Goal: Information Seeking & Learning: Find specific fact

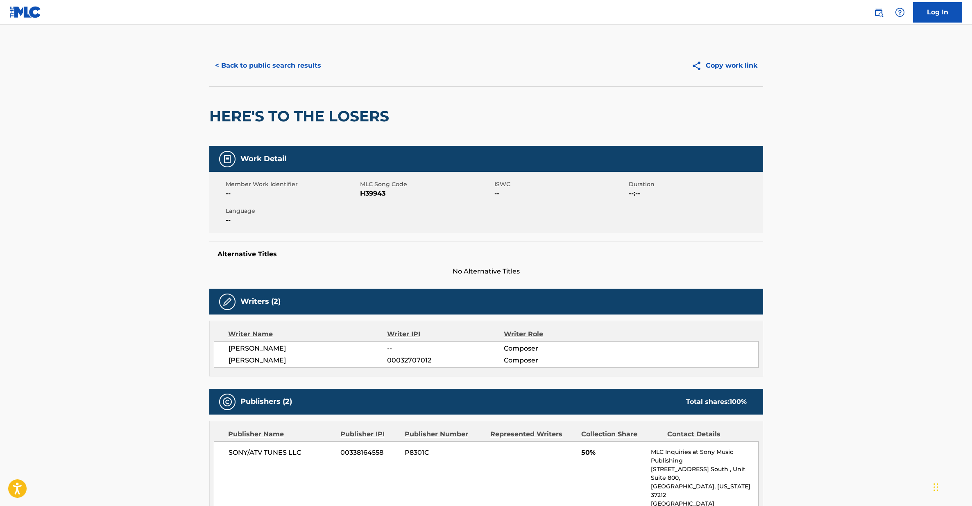
click at [262, 62] on button "< Back to public search results" at bounding box center [268, 65] width 118 height 20
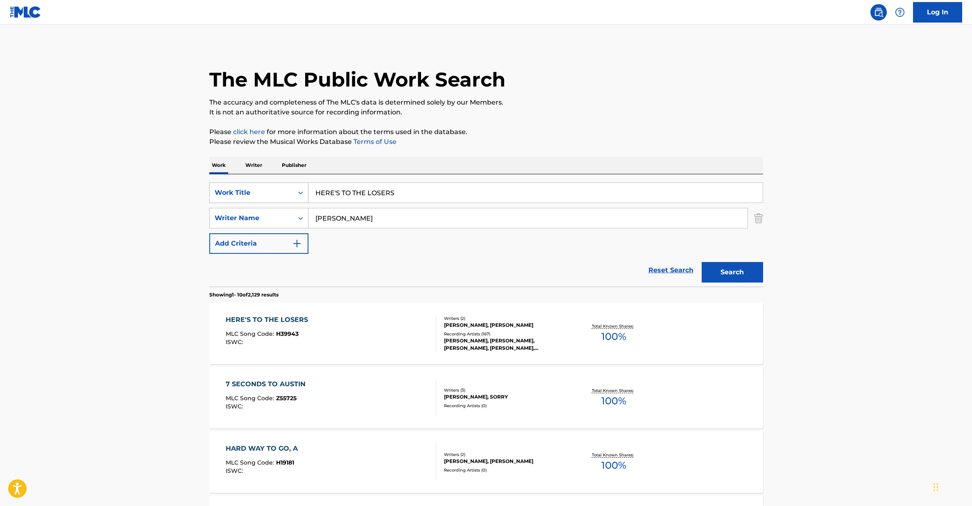
click at [273, 183] on div "Work Title" at bounding box center [258, 192] width 99 height 20
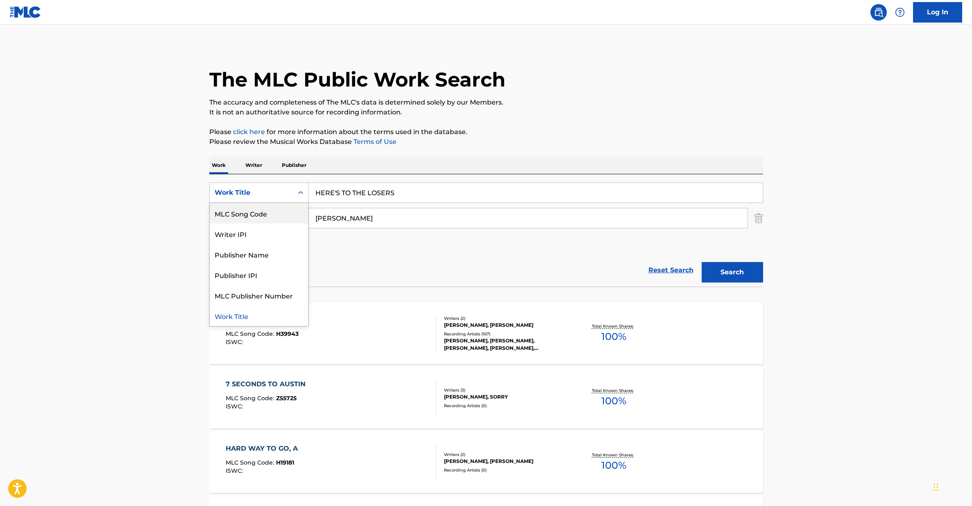
click at [256, 216] on div "MLC Song Code" at bounding box center [259, 213] width 98 height 20
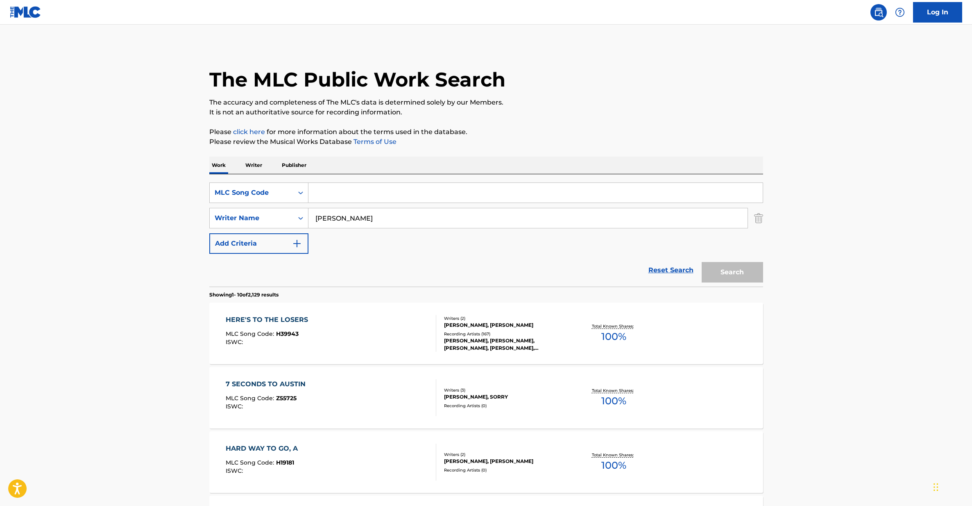
click at [339, 189] on input "Search Form" at bounding box center [536, 193] width 454 height 20
paste input "B12155"
type input "B12155"
click at [337, 213] on input "[PERSON_NAME]" at bounding box center [528, 218] width 439 height 20
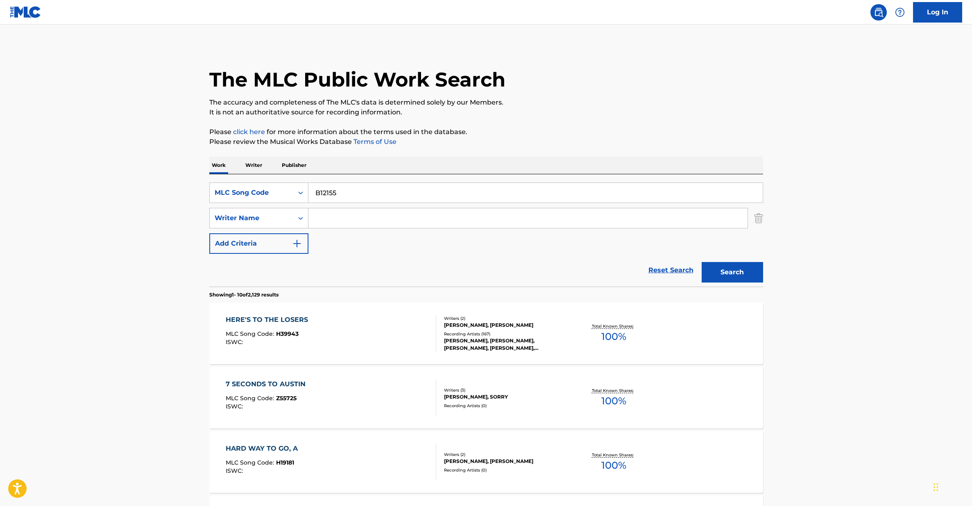
click at [735, 274] on button "Search" at bounding box center [732, 272] width 61 height 20
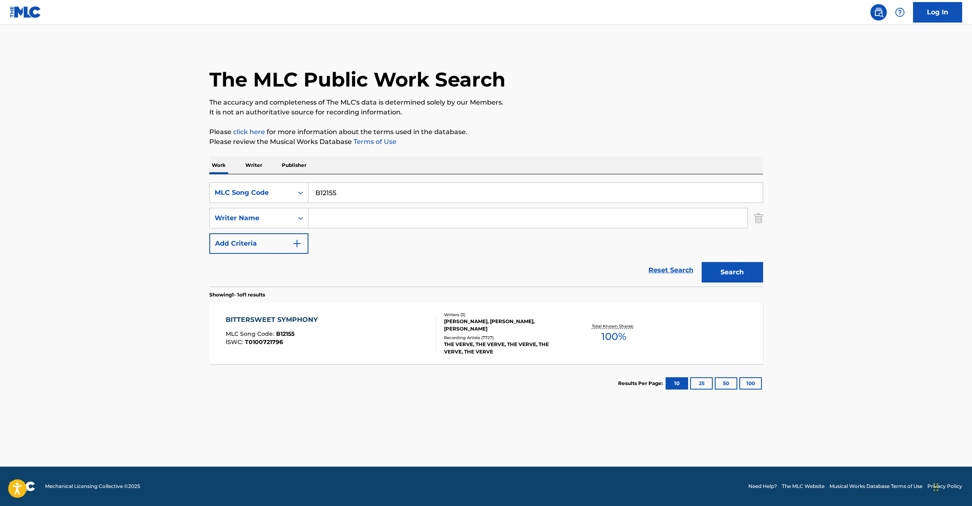
click at [370, 332] on div "BITTERSWEET SYMPHONY MLC Song Code : B12155 ISWC : T0100721796" at bounding box center [331, 333] width 211 height 37
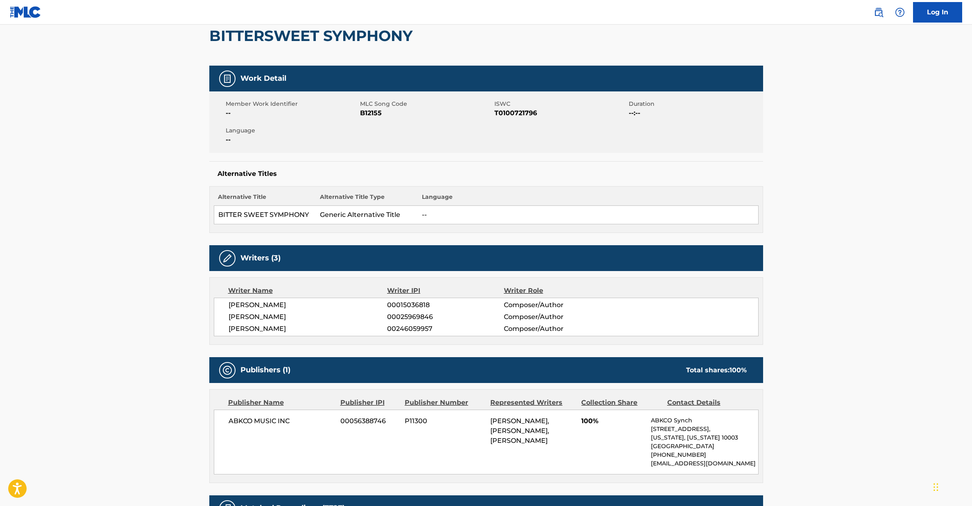
scroll to position [86, 0]
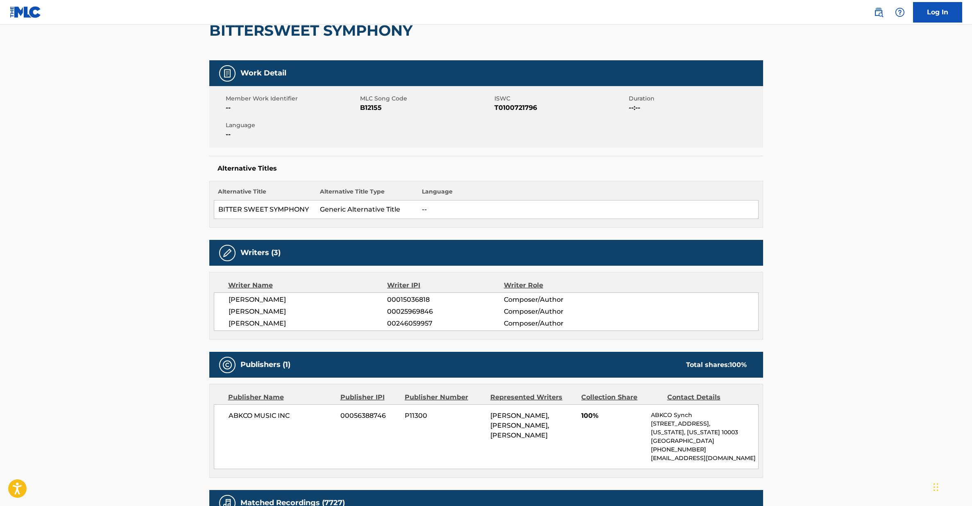
click at [514, 107] on span "T0100721796" at bounding box center [561, 108] width 132 height 10
copy span "T0100721796"
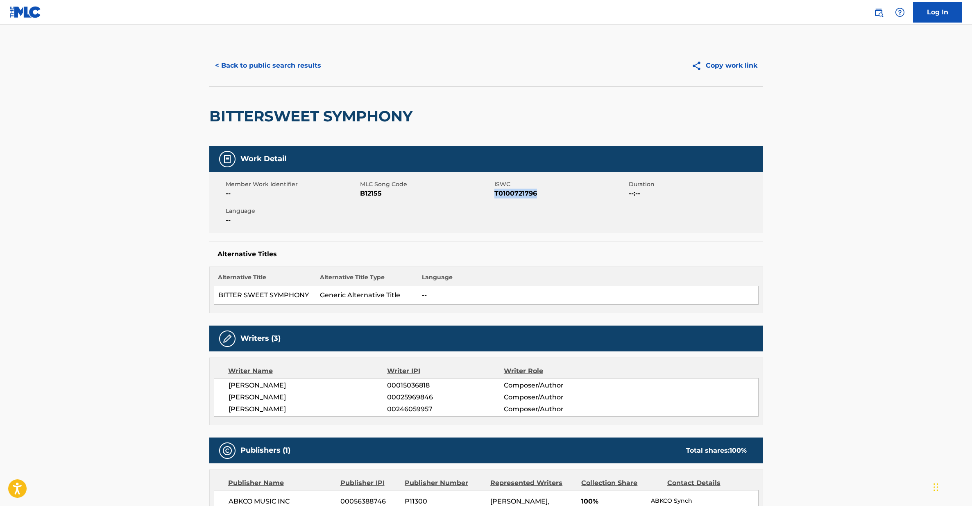
click at [247, 64] on button "< Back to public search results" at bounding box center [268, 65] width 118 height 20
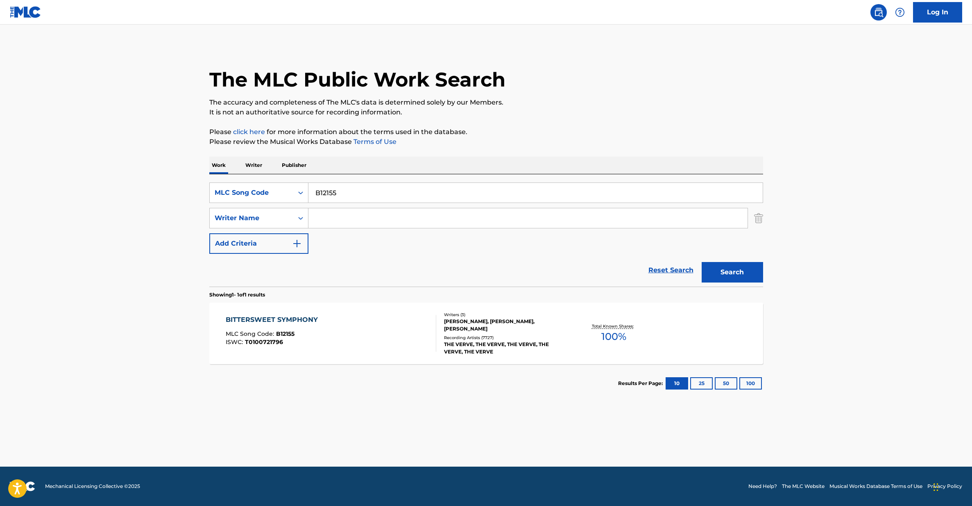
click at [325, 193] on input "B12155" at bounding box center [536, 193] width 454 height 20
paste input "T69209"
type input "T69209"
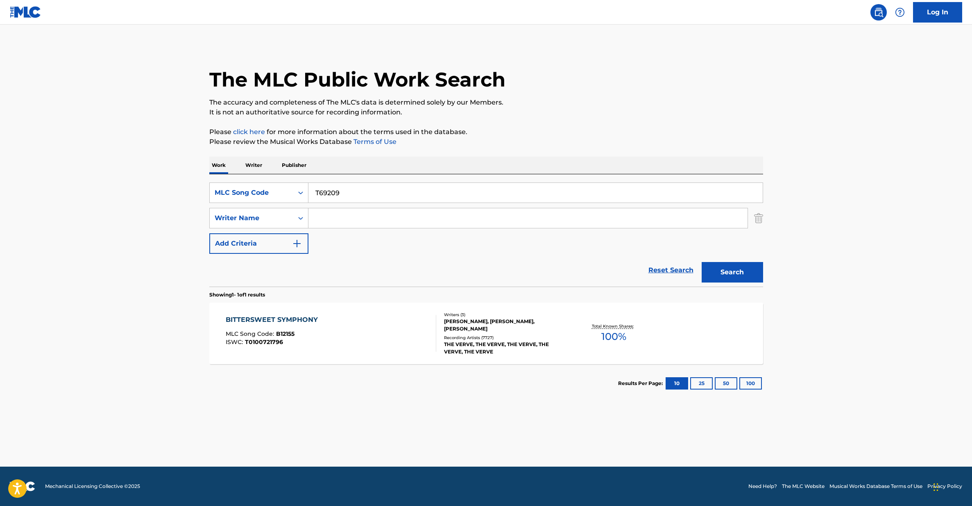
click at [749, 272] on button "Search" at bounding box center [732, 272] width 61 height 20
click at [354, 340] on div "TRES LINDAS CUBANAS MLC Song Code : T69209 ISWC :" at bounding box center [331, 333] width 211 height 37
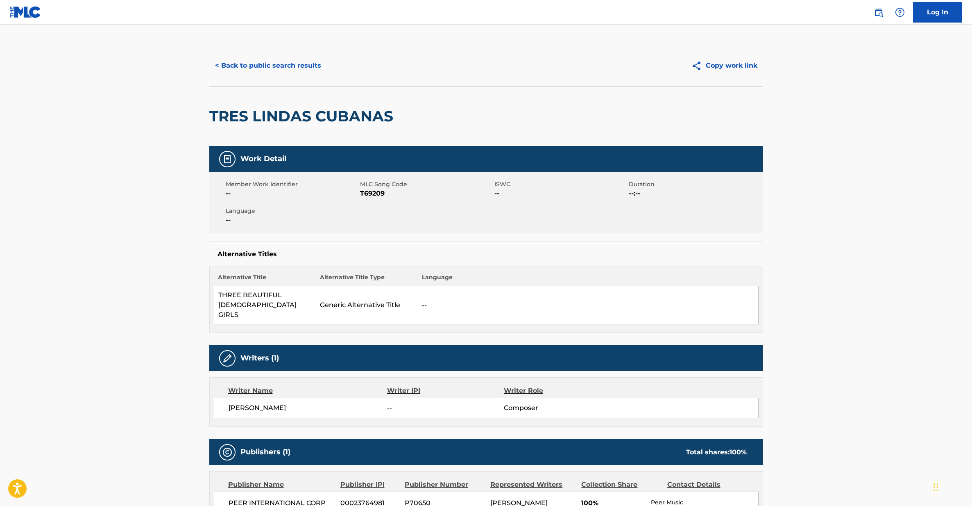
click at [260, 68] on button "< Back to public search results" at bounding box center [268, 65] width 118 height 20
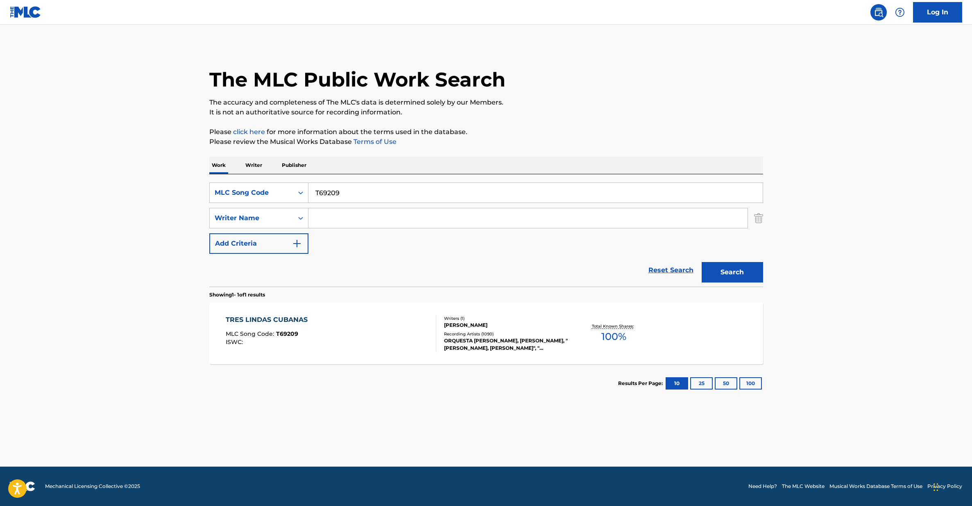
click at [329, 191] on input "T69209" at bounding box center [536, 193] width 454 height 20
paste input "D12960"
type input "D12960"
click at [731, 265] on button "Search" at bounding box center [732, 272] width 61 height 20
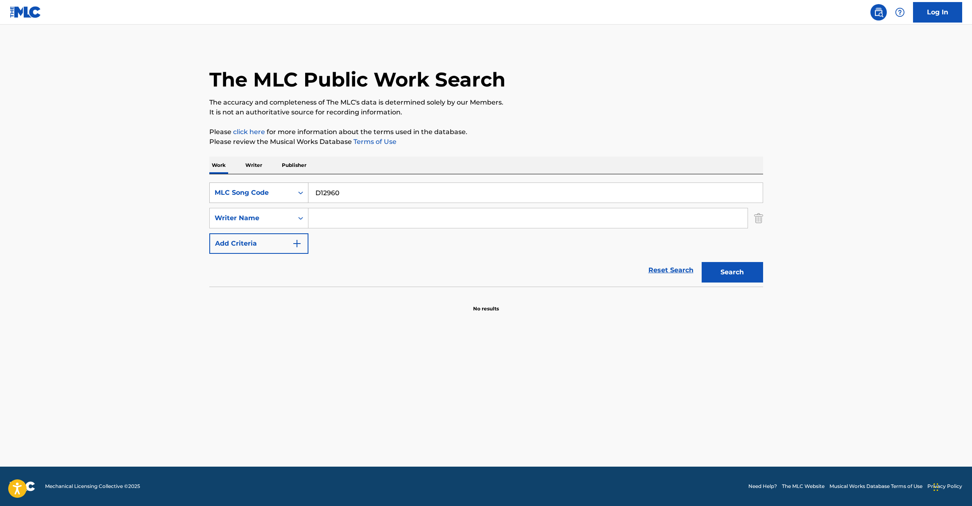
click at [283, 189] on div "MLC Song Code" at bounding box center [252, 193] width 74 height 10
click at [265, 216] on div "Work Title" at bounding box center [259, 213] width 98 height 20
click at [343, 194] on input "Search Form" at bounding box center [536, 193] width 454 height 20
paste input "DAY TRIPPER"
type input "DAY TRIPPER"
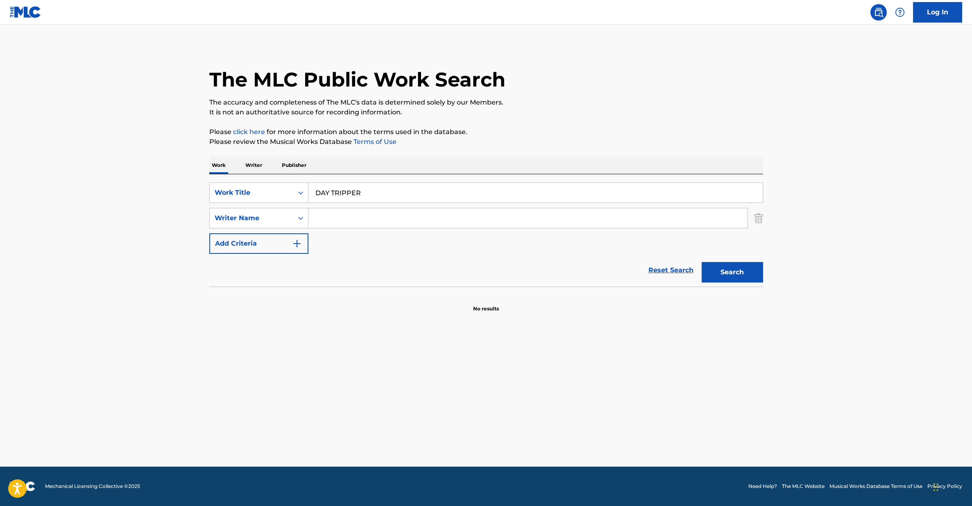
click at [327, 222] on input "Search Form" at bounding box center [528, 218] width 439 height 20
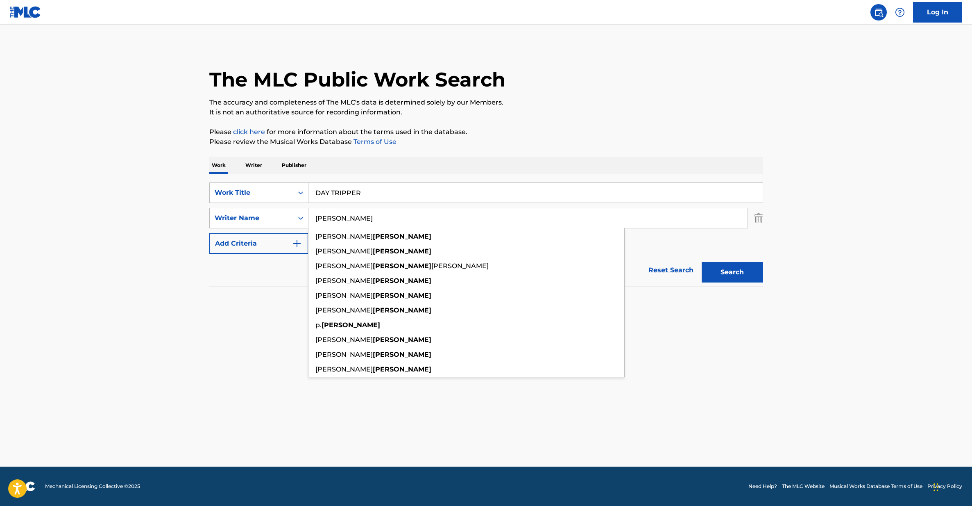
type input "[PERSON_NAME]"
click at [702, 262] on button "Search" at bounding box center [732, 272] width 61 height 20
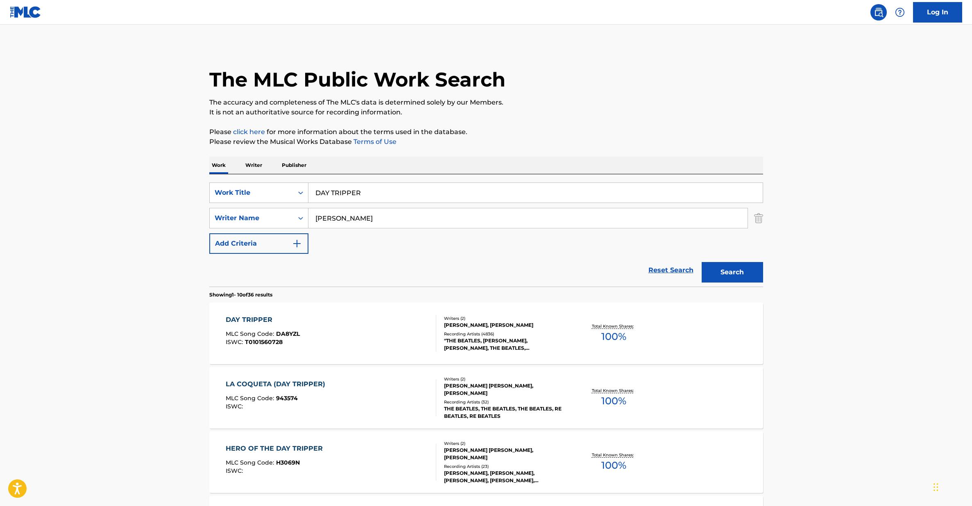
click at [343, 330] on div "DAY TRIPPER MLC Song Code : DA8YZL ISWC : T0101560728" at bounding box center [331, 333] width 211 height 37
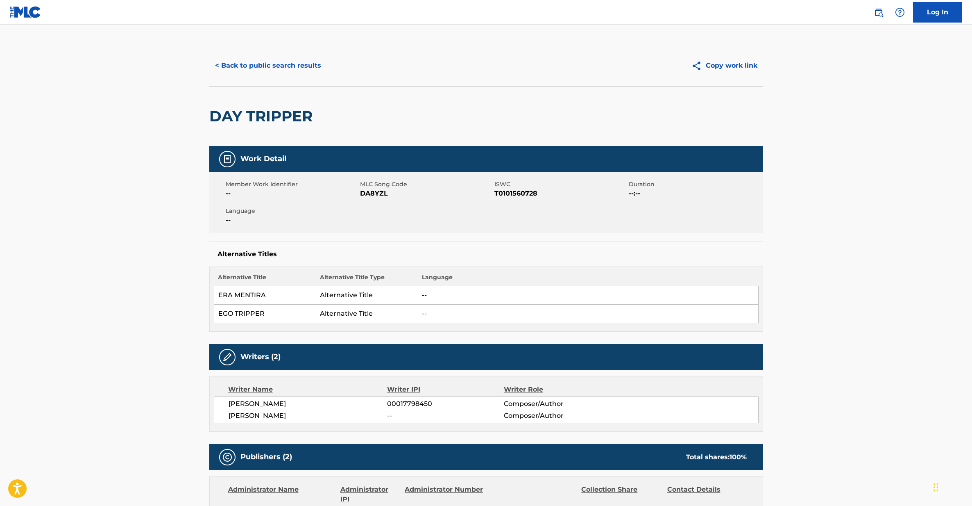
click at [377, 193] on span "DA8YZL" at bounding box center [426, 193] width 132 height 10
copy span "DA8YZL"
click at [261, 67] on button "< Back to public search results" at bounding box center [268, 65] width 118 height 20
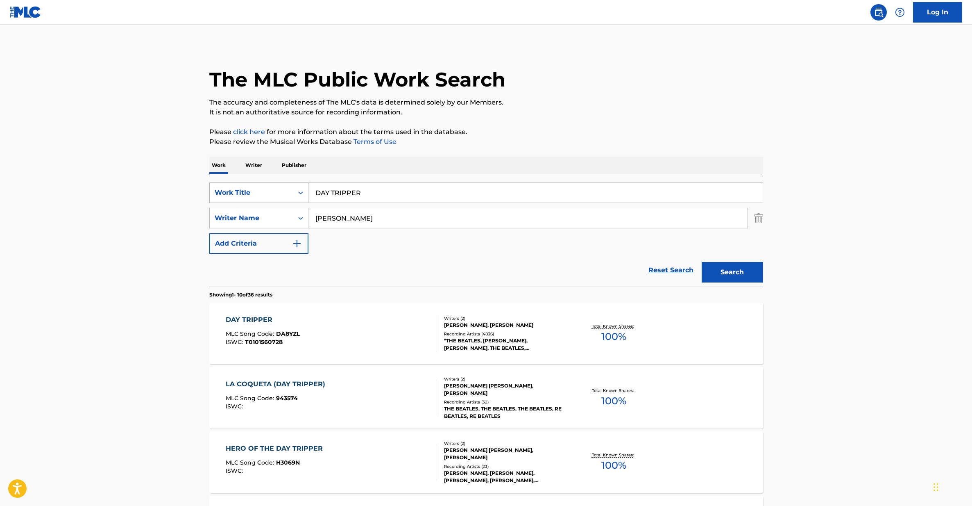
click at [277, 188] on div "Work Title" at bounding box center [252, 193] width 74 height 10
click at [263, 213] on div "MLC Song Code" at bounding box center [259, 213] width 98 height 20
click at [349, 194] on input "Search Form" at bounding box center [536, 193] width 454 height 20
paste input "O88800"
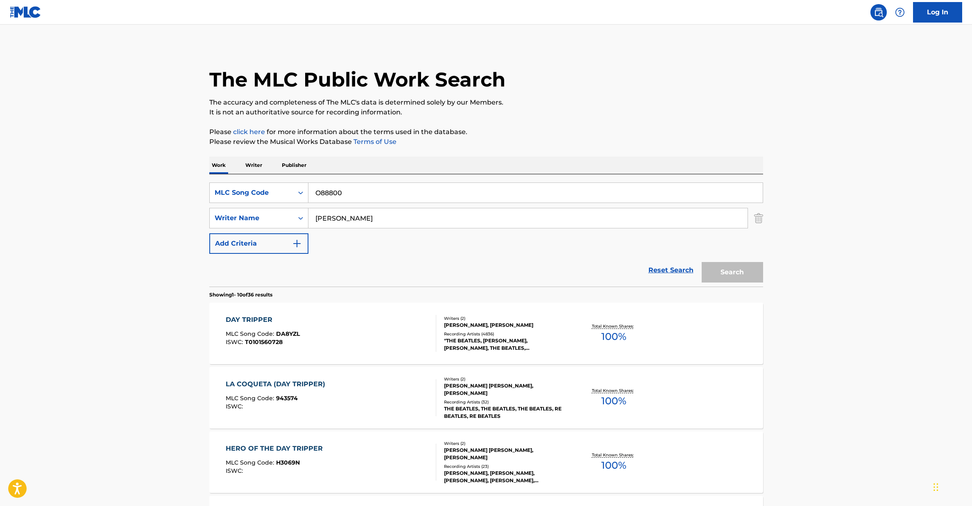
type input "O88800"
click at [338, 225] on input "[PERSON_NAME]" at bounding box center [528, 218] width 439 height 20
click at [726, 277] on button "Search" at bounding box center [732, 272] width 61 height 20
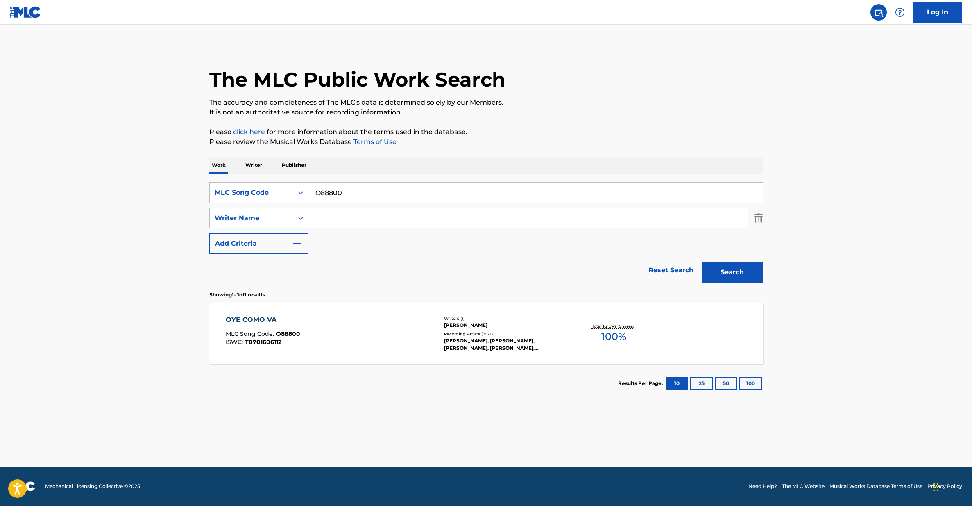
click at [365, 352] on div "OYE COMO VA MLC Song Code : O88800 ISWC : T0701606112 Writers ( 1 ) [PERSON_NAM…" at bounding box center [486, 332] width 554 height 61
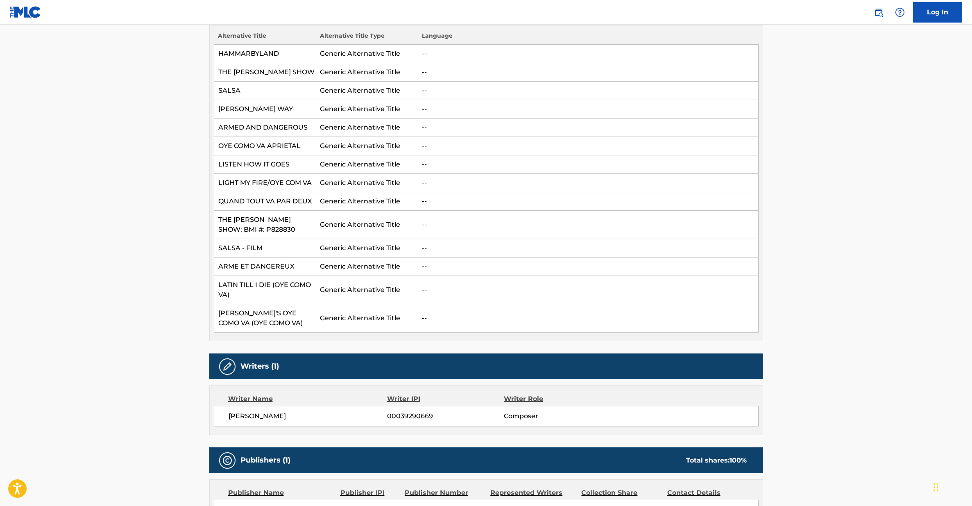
scroll to position [145, 0]
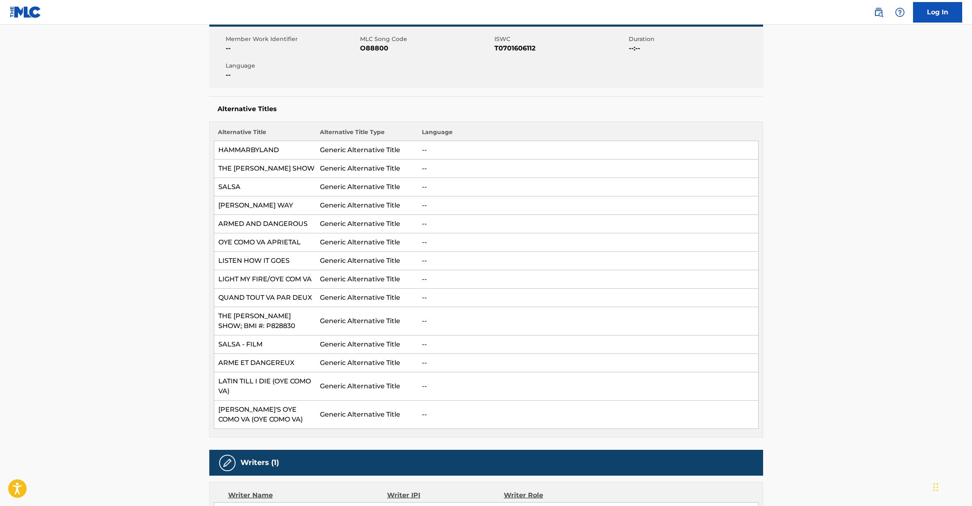
click at [516, 51] on span "T0701606112" at bounding box center [561, 48] width 132 height 10
copy span "T0701606112"
